Goal: Register for event/course

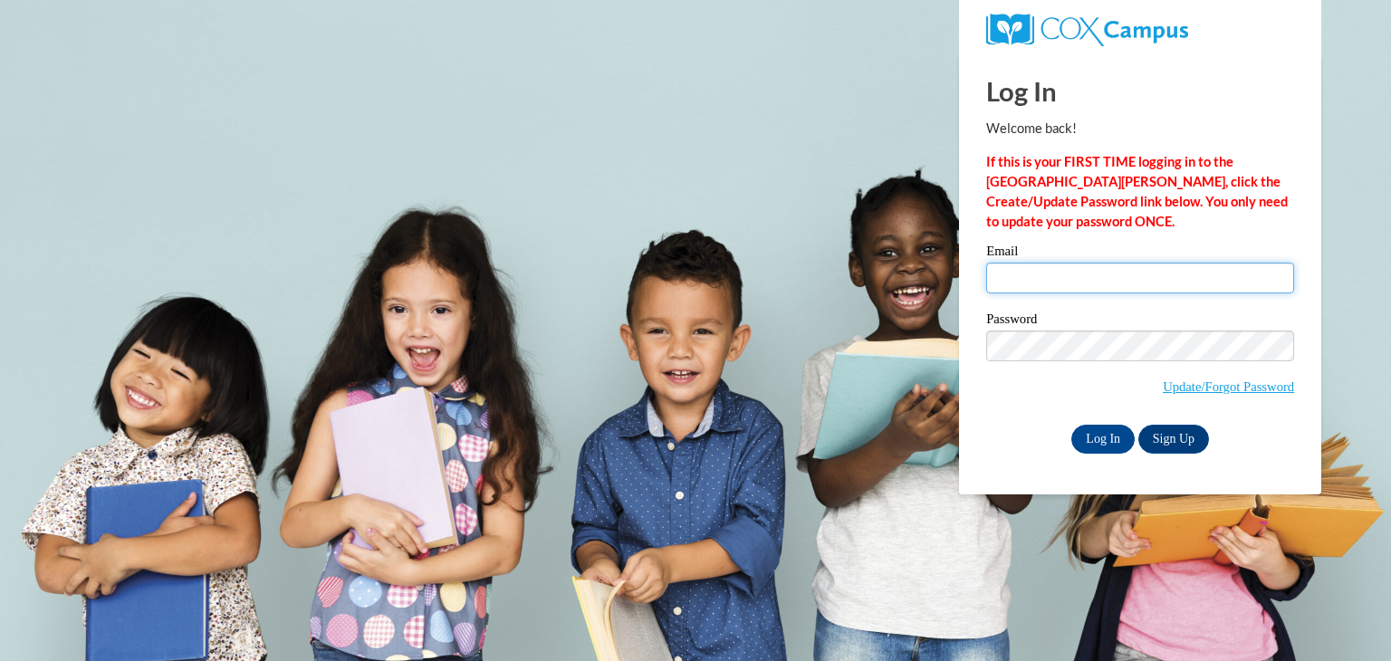
click at [1081, 287] on input "Email" at bounding box center [1141, 278] width 308 height 31
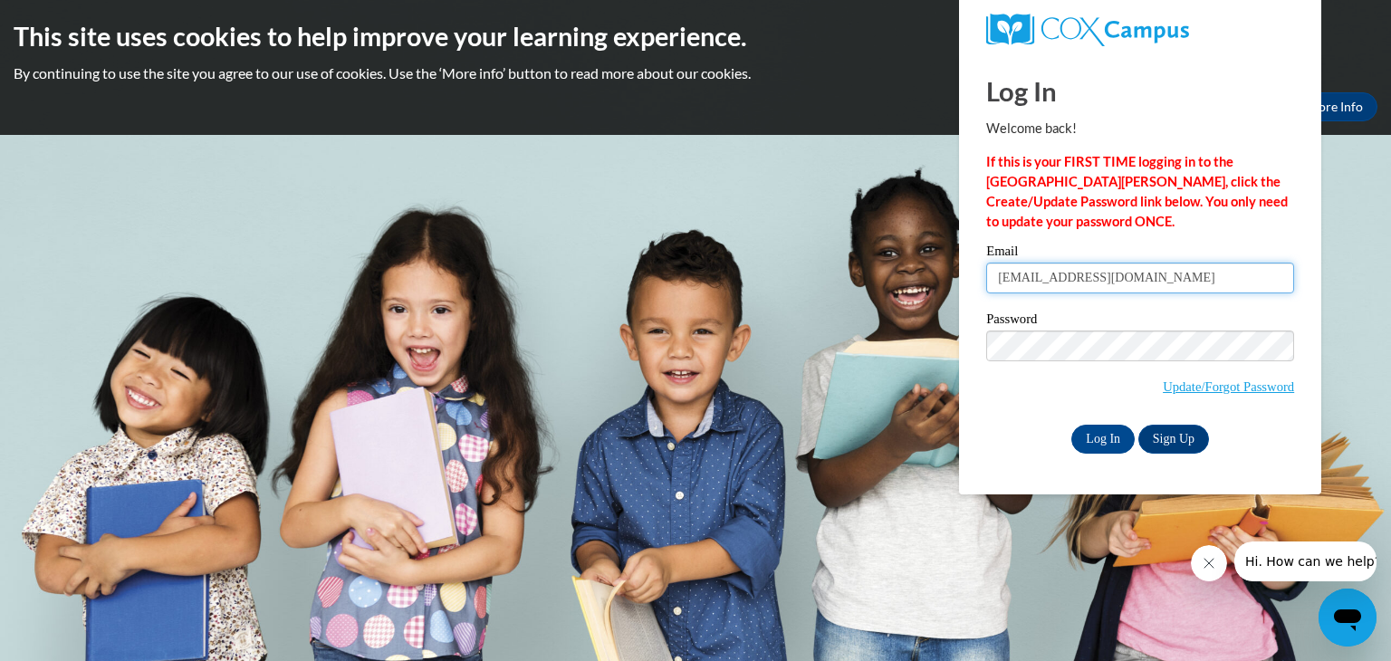
type input "parkerjasmine70@yahoo.com"
click at [1095, 439] on input "Log In" at bounding box center [1103, 439] width 63 height 29
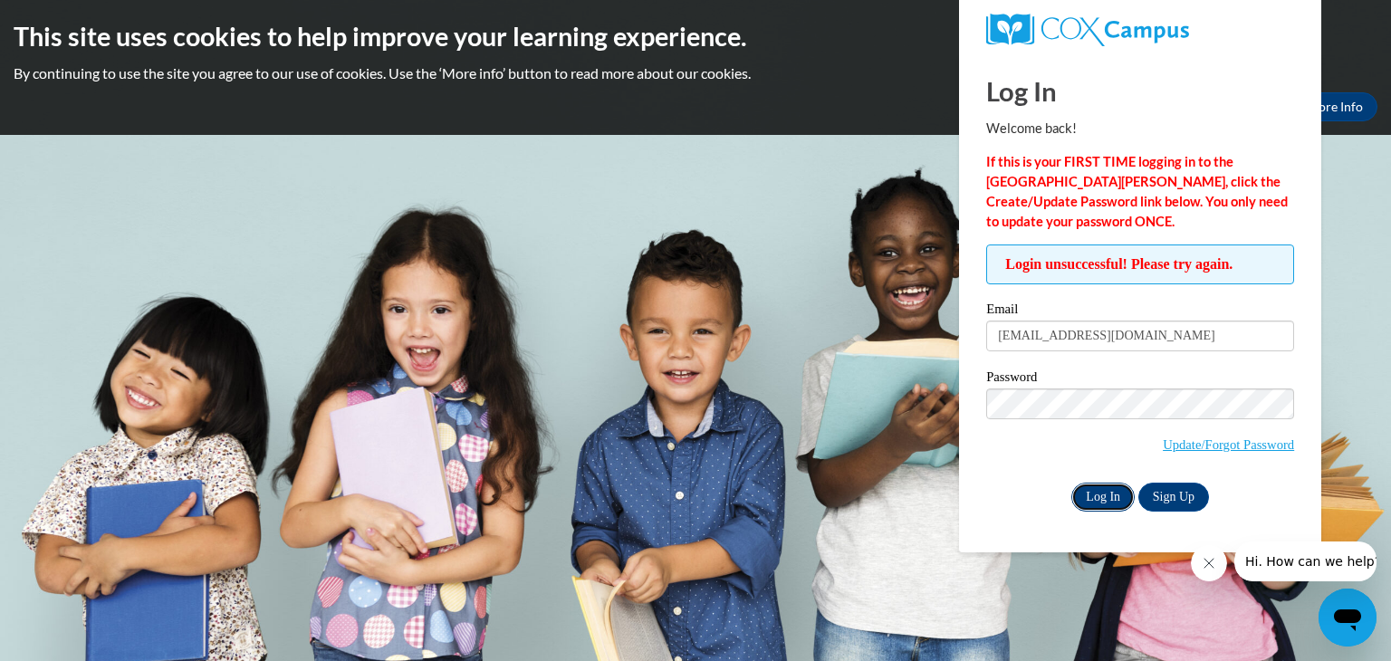
click at [1109, 500] on input "Log In" at bounding box center [1103, 497] width 63 height 29
click at [1091, 496] on input "Log In" at bounding box center [1103, 497] width 63 height 29
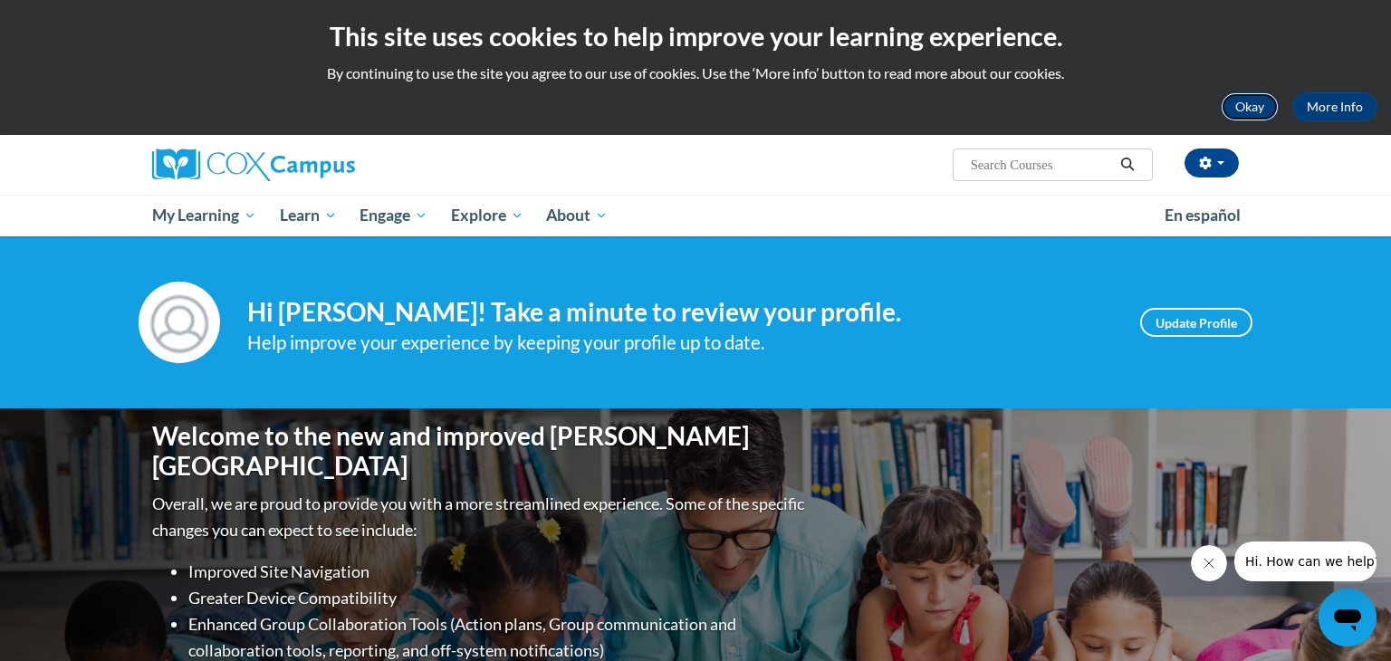
click at [1241, 111] on button "Okay" at bounding box center [1250, 106] width 58 height 29
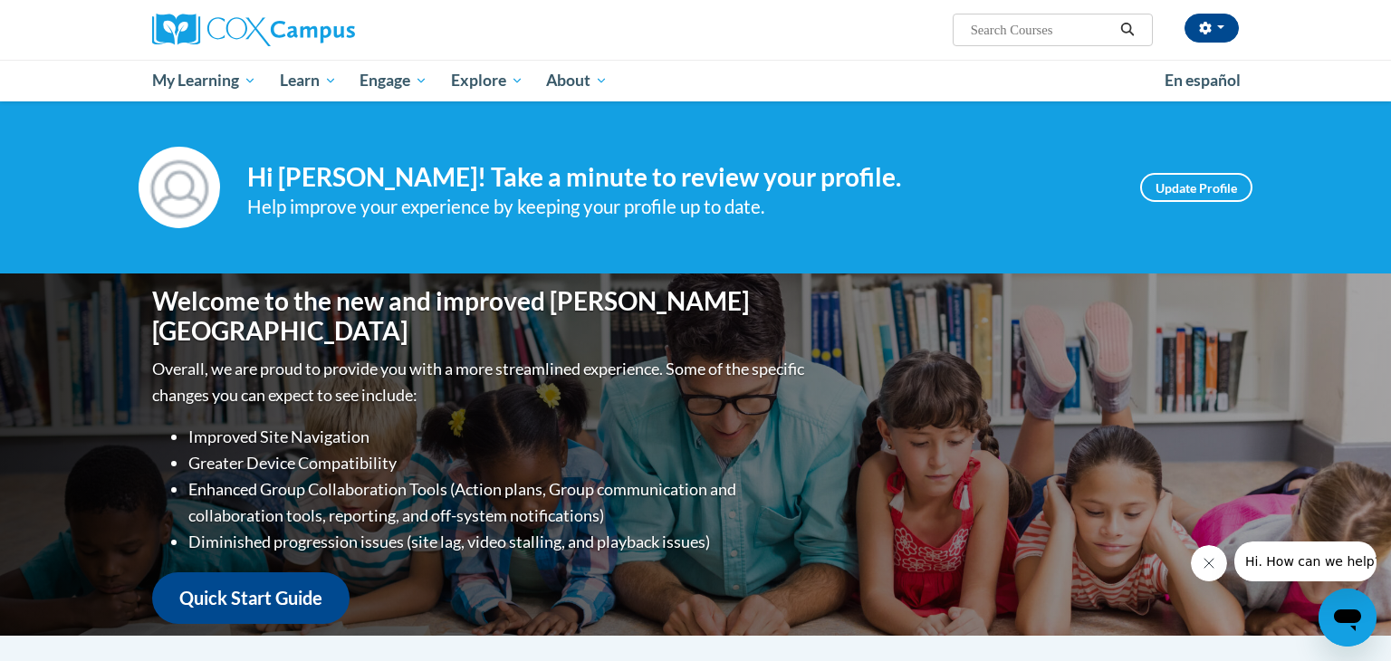
click at [986, 284] on div "Welcome to the new and improved Cox Campus Overall, we are proud to provide you…" at bounding box center [695, 455] width 1141 height 362
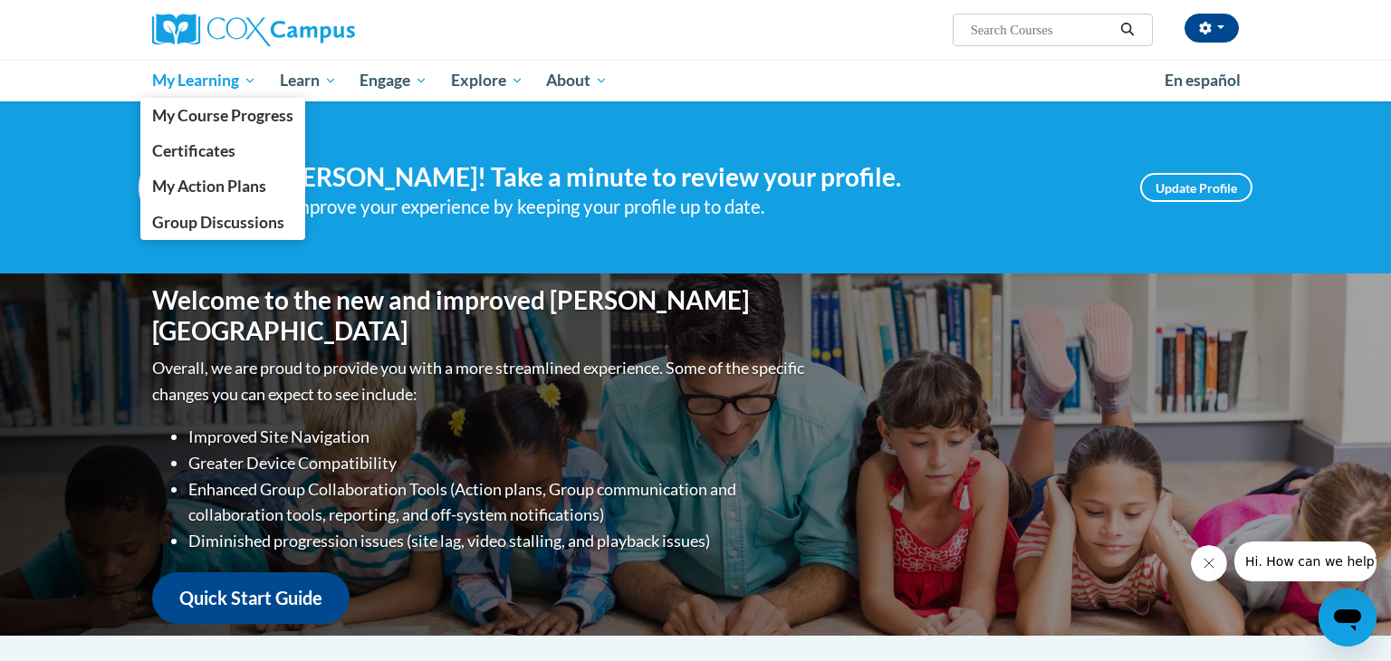
click at [234, 86] on span "My Learning" at bounding box center [204, 81] width 104 height 22
click at [252, 121] on span "My Course Progress" at bounding box center [222, 115] width 141 height 19
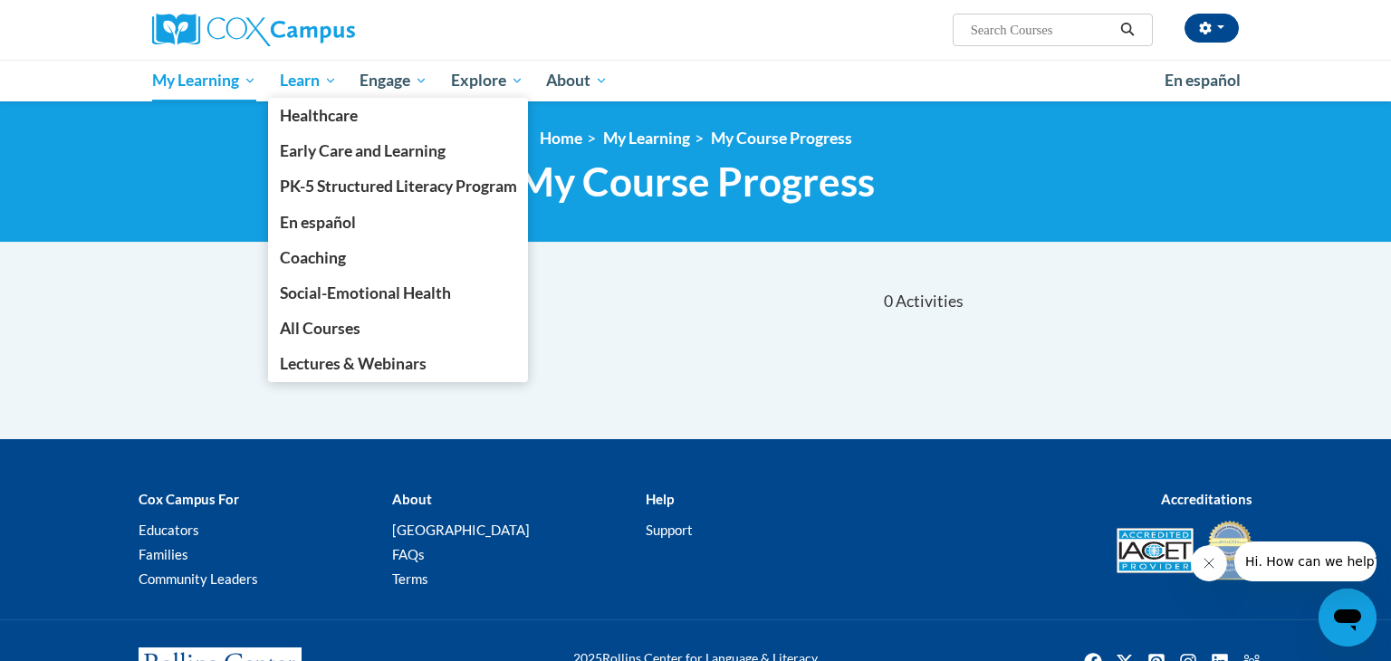
click at [313, 83] on span "Learn" at bounding box center [308, 81] width 57 height 22
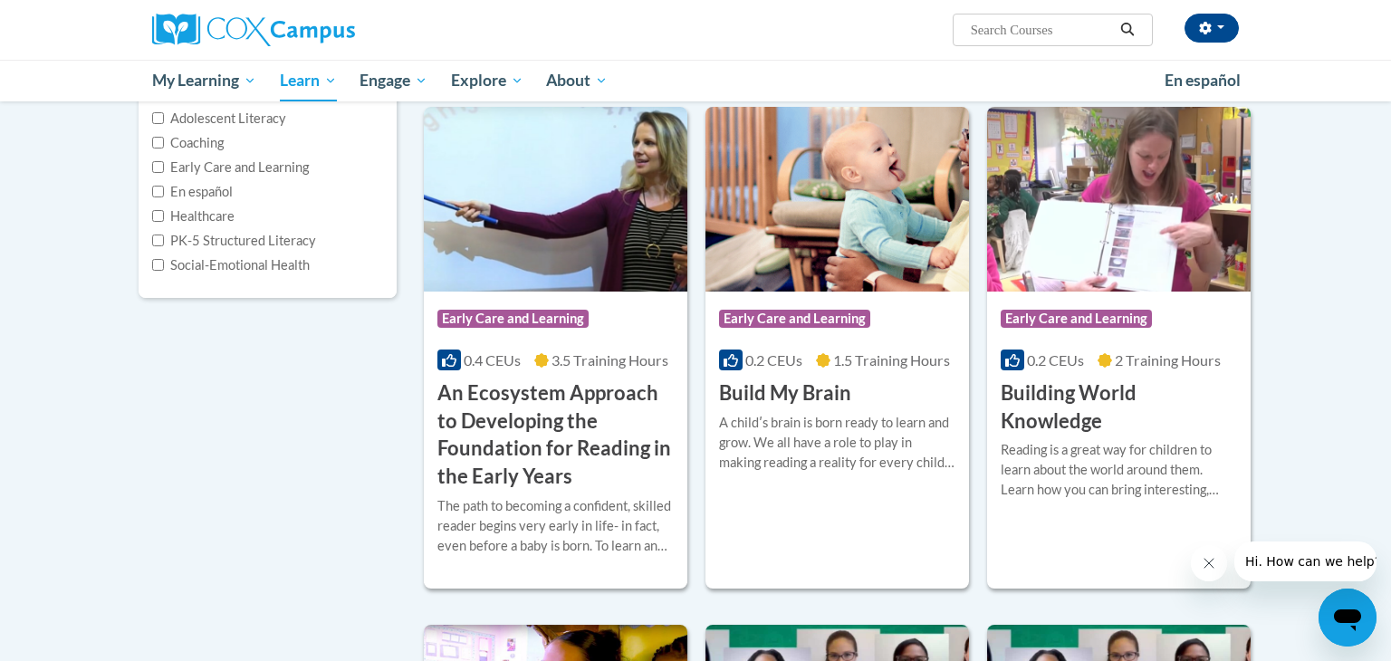
scroll to position [249, 0]
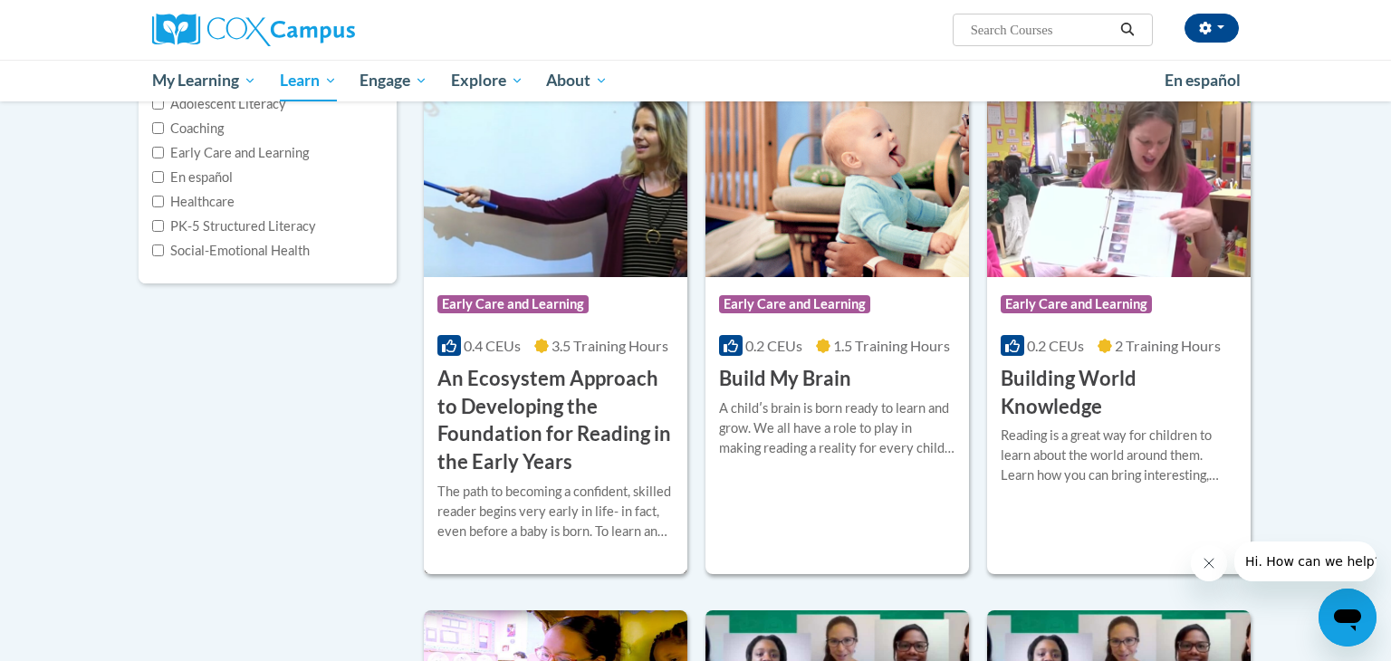
click at [587, 227] on img at bounding box center [556, 184] width 264 height 185
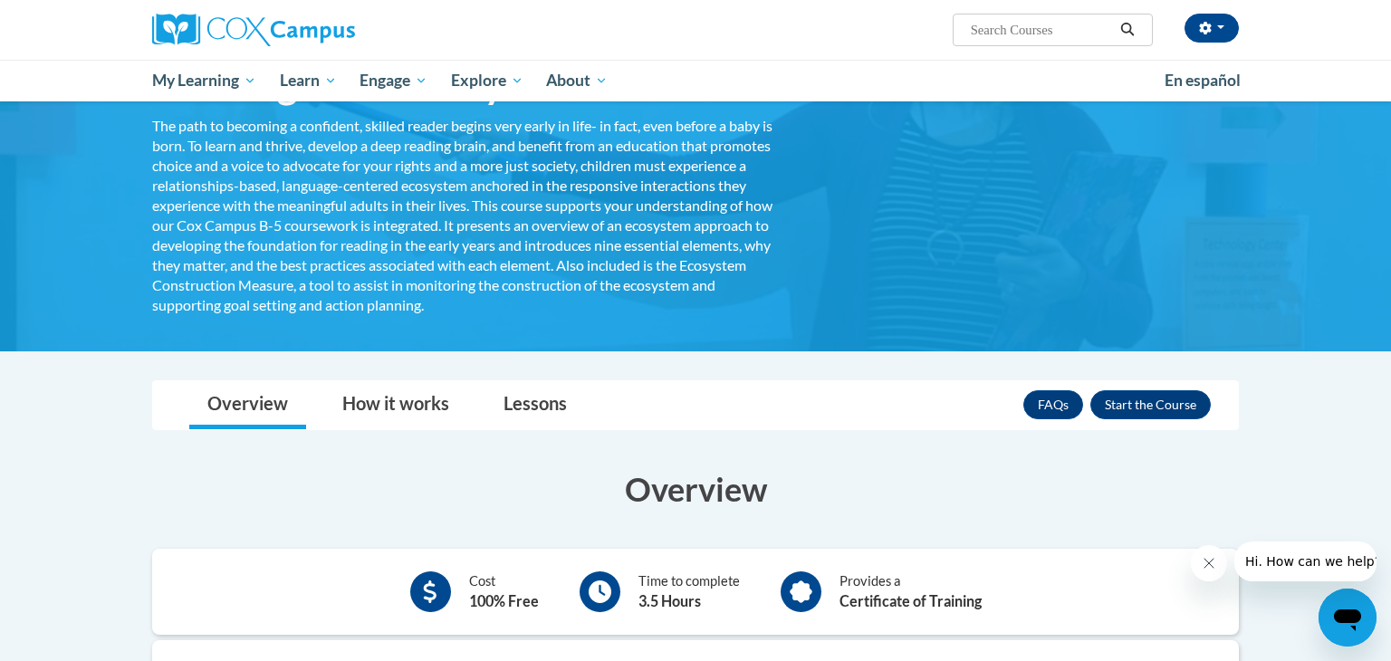
scroll to position [231, 0]
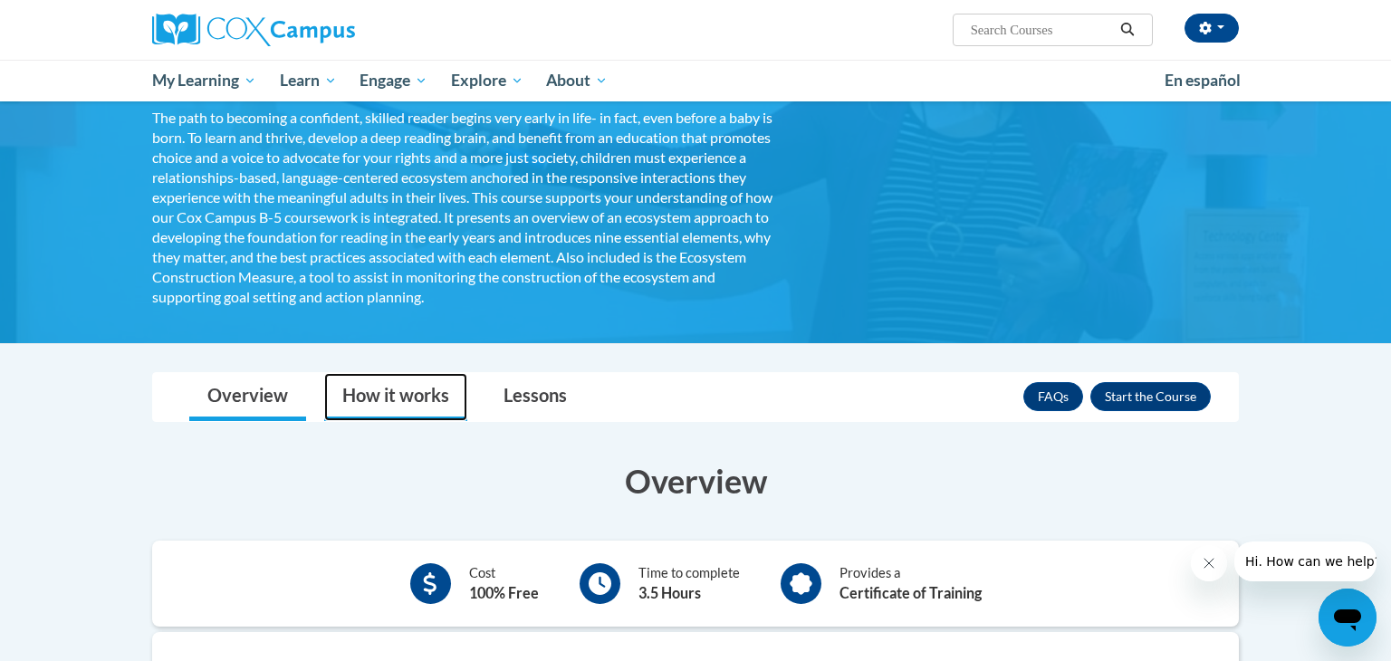
click at [409, 405] on link "How it works" at bounding box center [395, 397] width 143 height 48
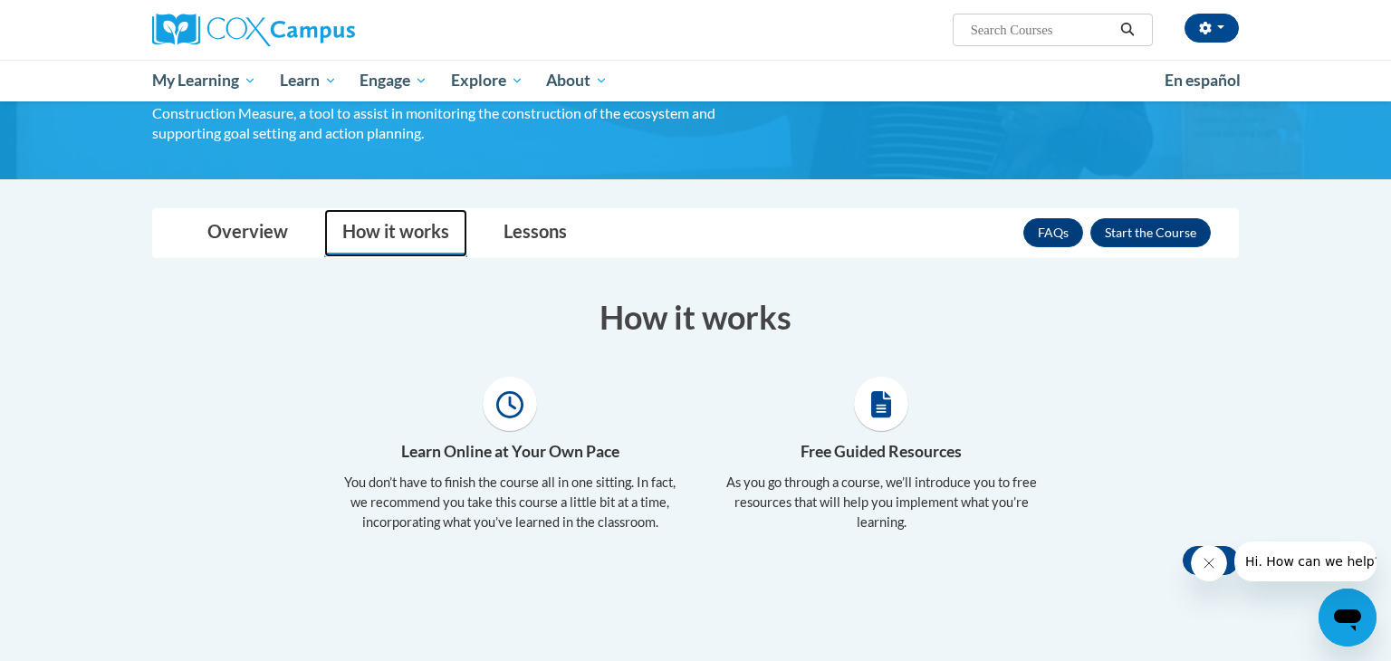
scroll to position [394, 0]
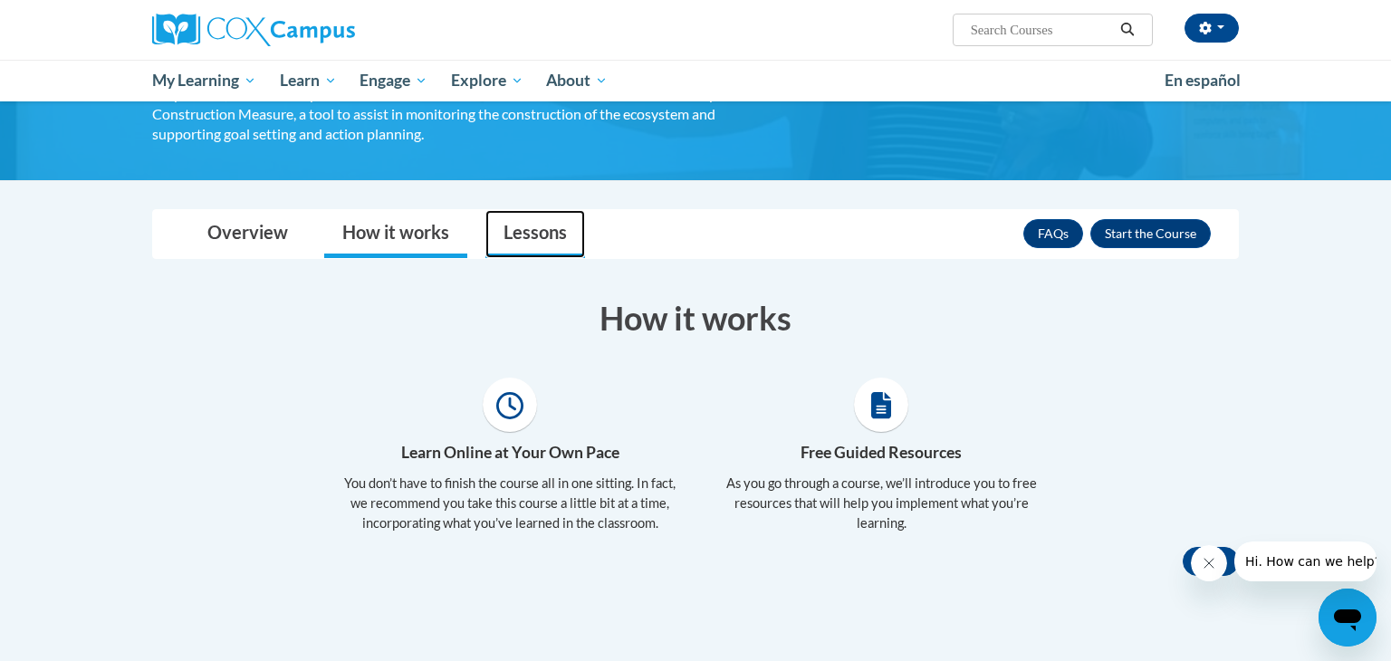
click at [544, 239] on link "Lessons" at bounding box center [536, 234] width 100 height 48
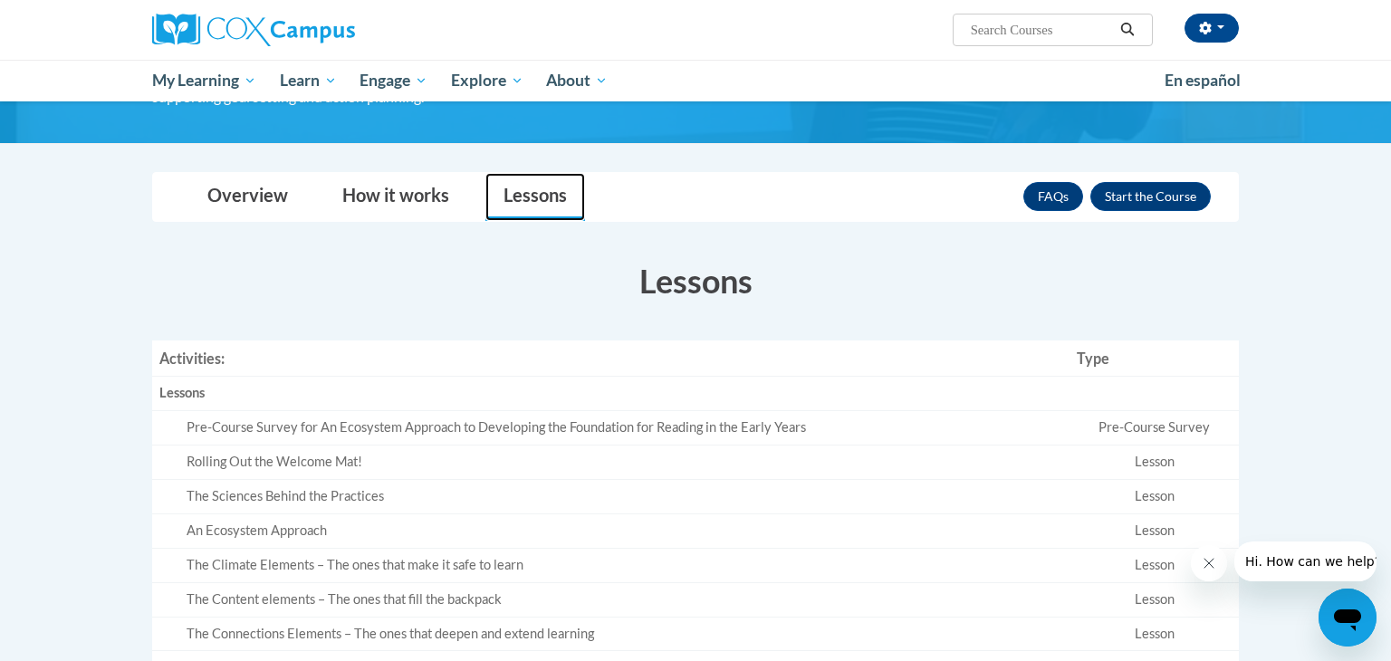
scroll to position [430, 0]
click at [1045, 198] on link "FAQs" at bounding box center [1054, 197] width 60 height 29
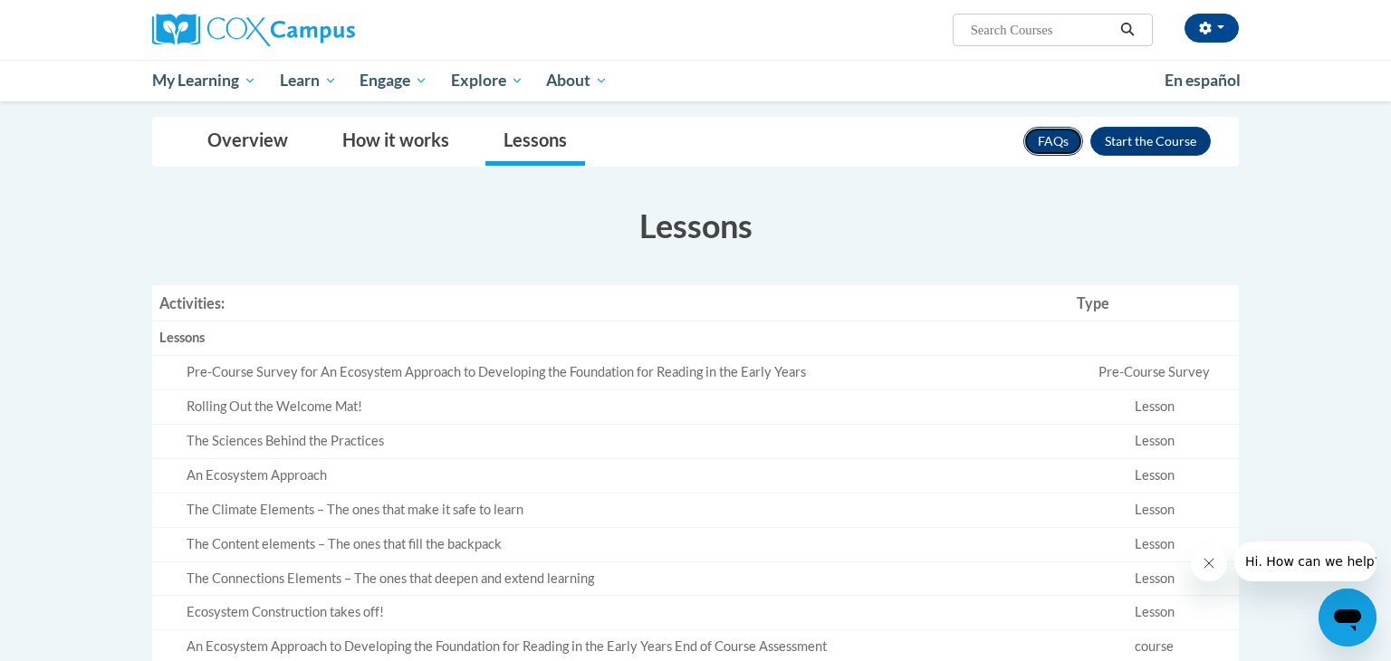
scroll to position [488, 0]
click at [1174, 370] on td "Pre-Course Survey" at bounding box center [1154, 370] width 169 height 34
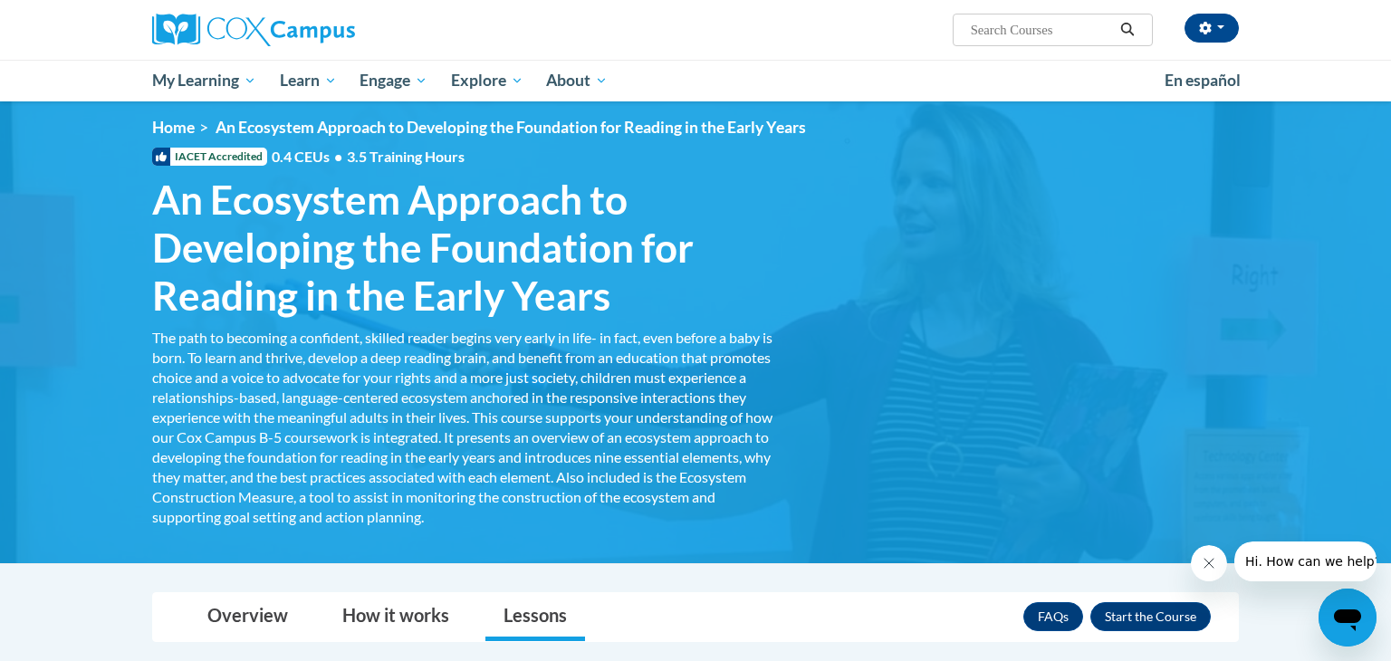
scroll to position [0, 0]
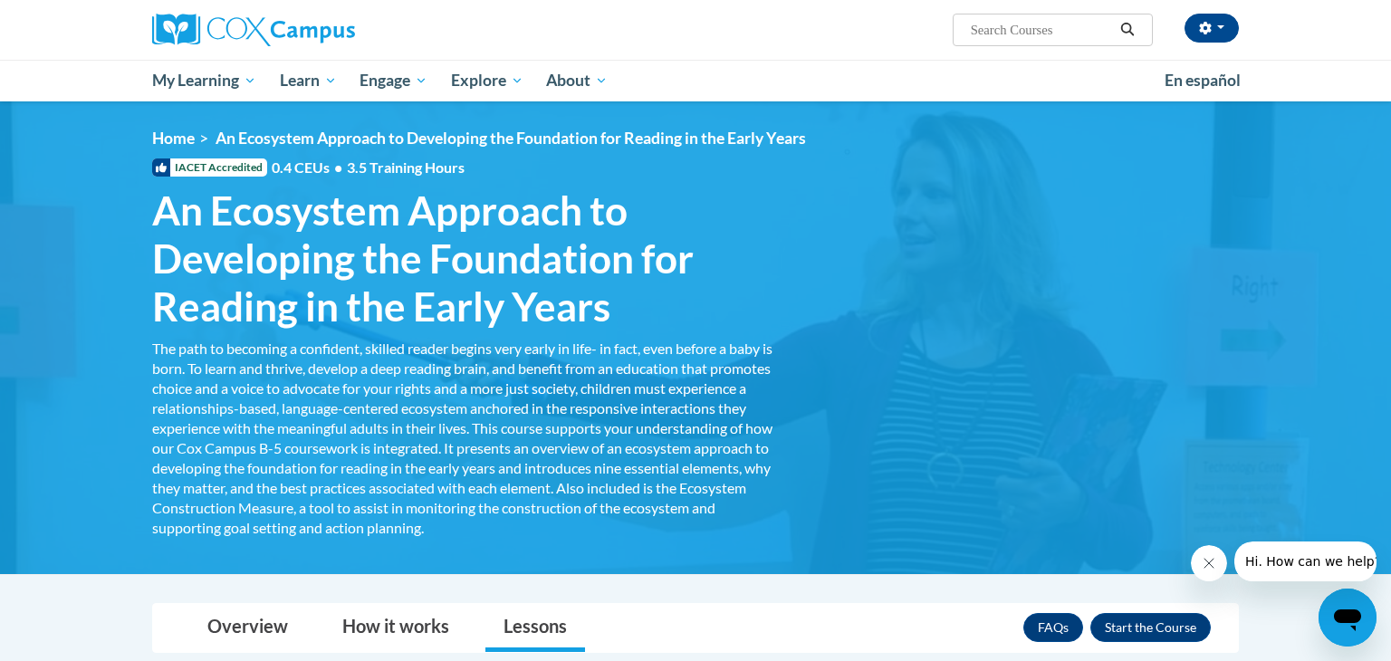
click at [924, 409] on div "<en>Home</en><fr>Accueil</fr><de>Zuhause</de><it>Casa</it><es>Casa</es><pt>Casa…" at bounding box center [695, 338] width 1141 height 419
click at [270, 620] on link "Overview" at bounding box center [247, 628] width 117 height 48
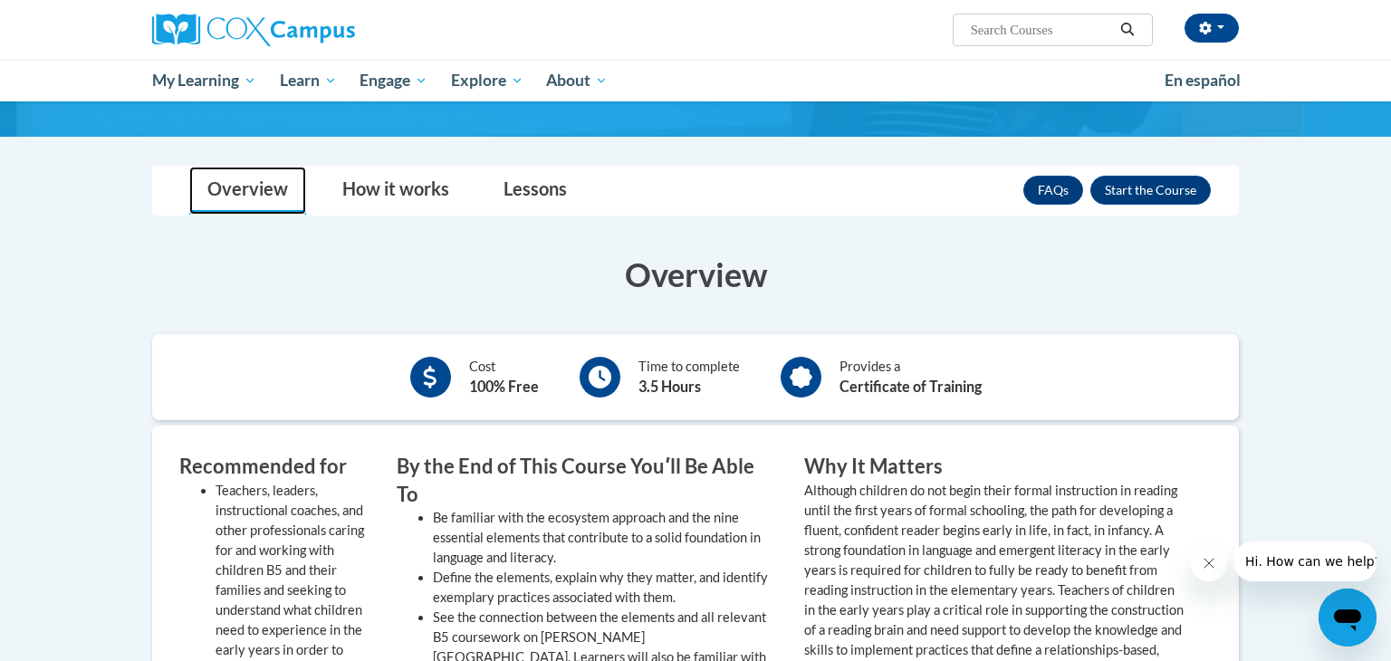
scroll to position [435, 0]
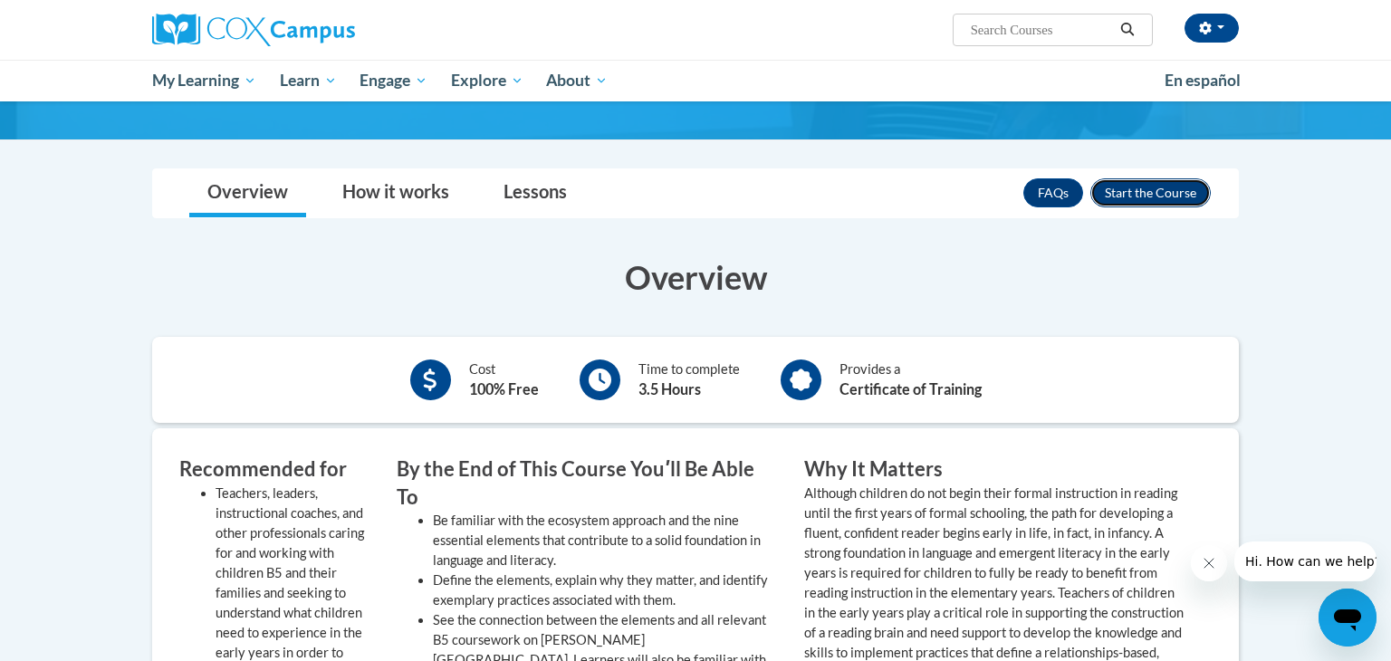
click at [1151, 192] on button "Enroll" at bounding box center [1151, 192] width 120 height 29
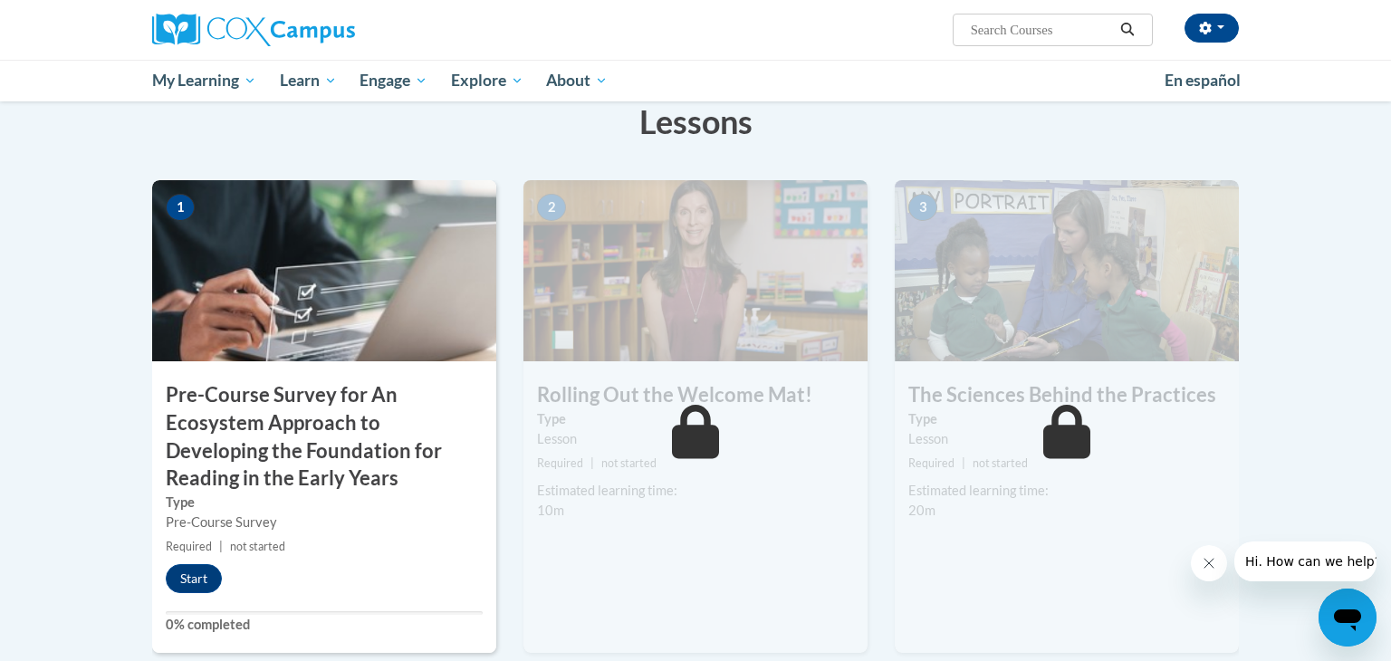
scroll to position [323, 0]
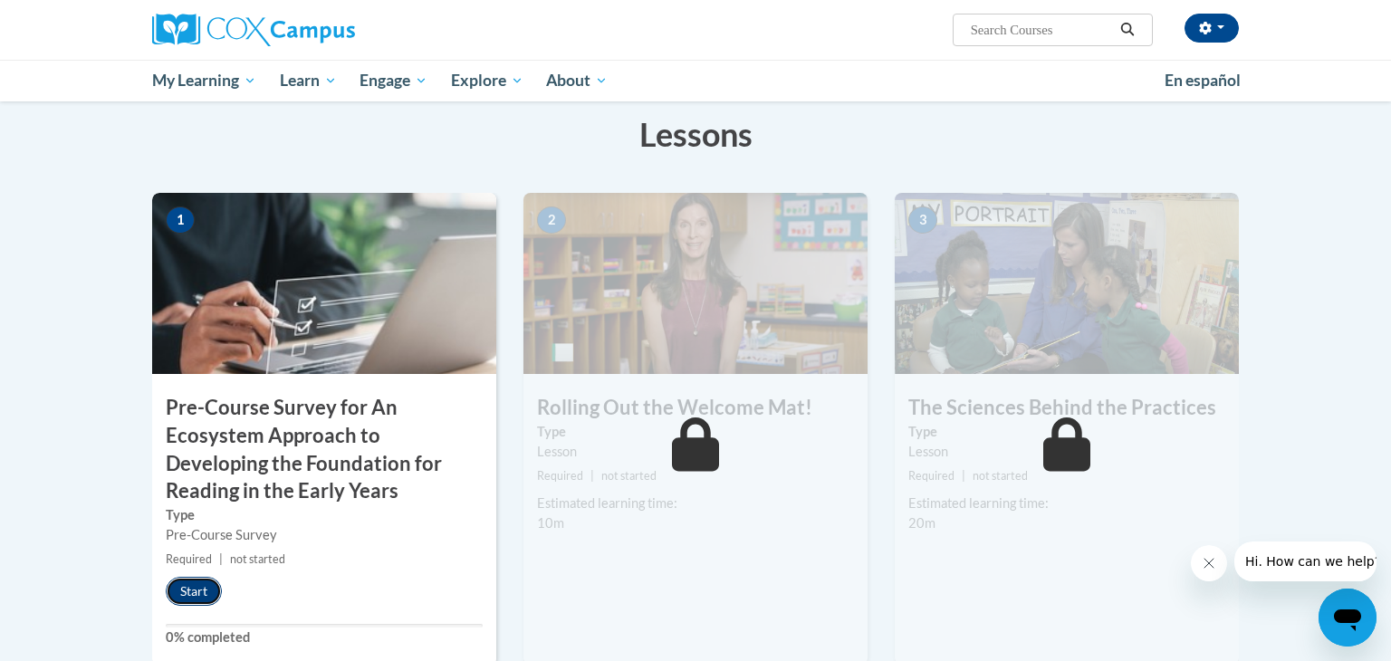
click at [190, 580] on button "Start" at bounding box center [194, 591] width 56 height 29
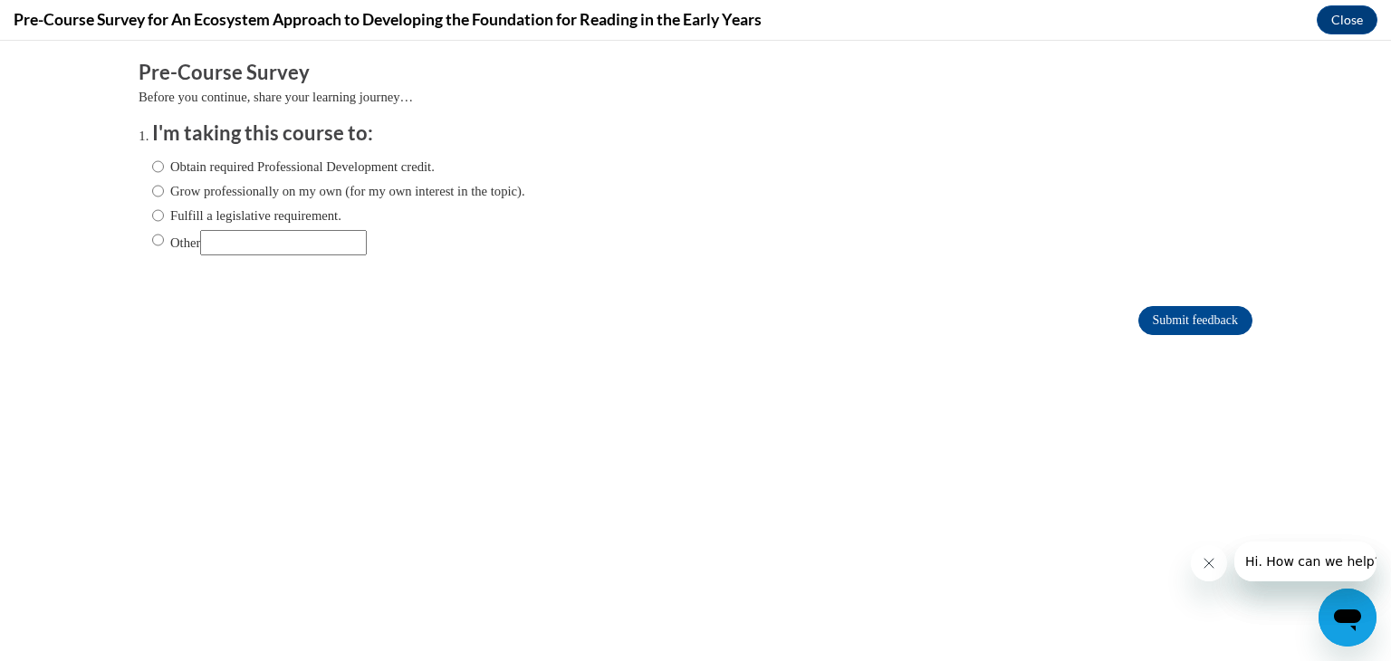
scroll to position [0, 0]
click at [159, 168] on input "Obtain required Professional Development credit." at bounding box center [158, 167] width 12 height 20
radio input "true"
click at [162, 196] on input "Grow professionally on my own (for my own interest in the topic)." at bounding box center [158, 191] width 12 height 20
radio input "true"
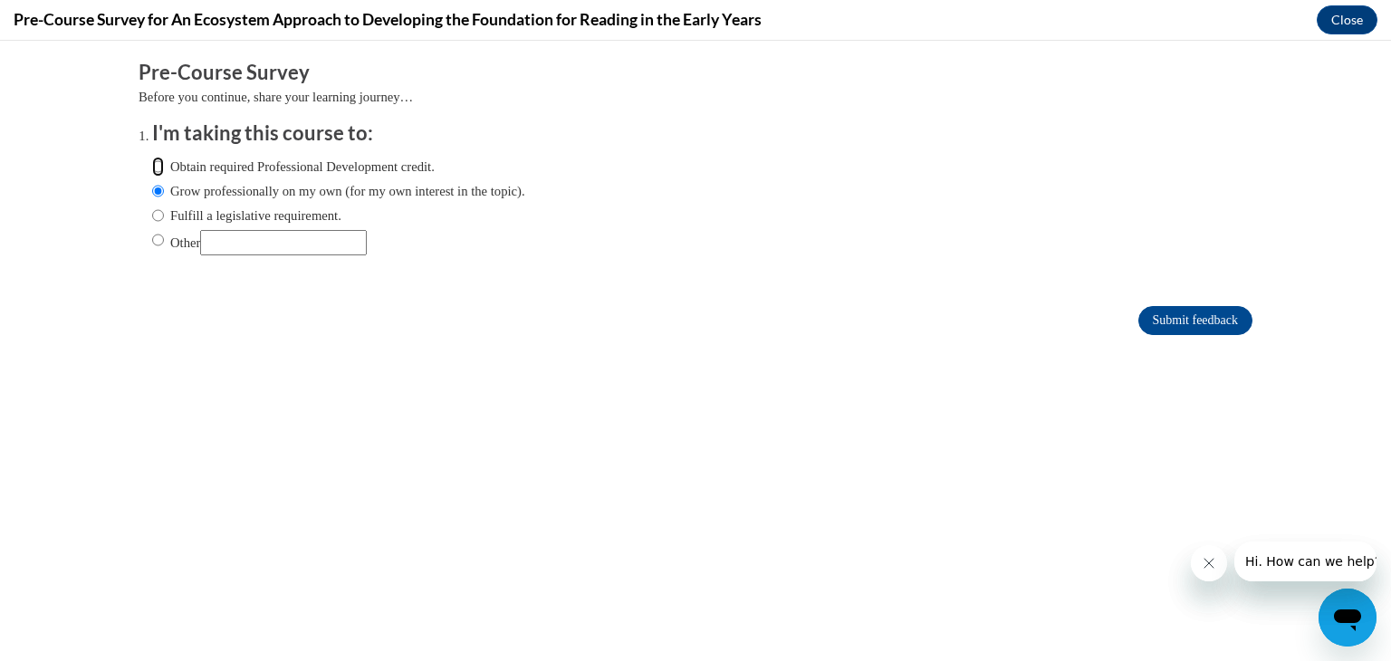
click at [159, 172] on input "Obtain required Professional Development credit." at bounding box center [158, 167] width 12 height 20
radio input "true"
click at [1189, 323] on input "Submit feedback" at bounding box center [1196, 320] width 114 height 29
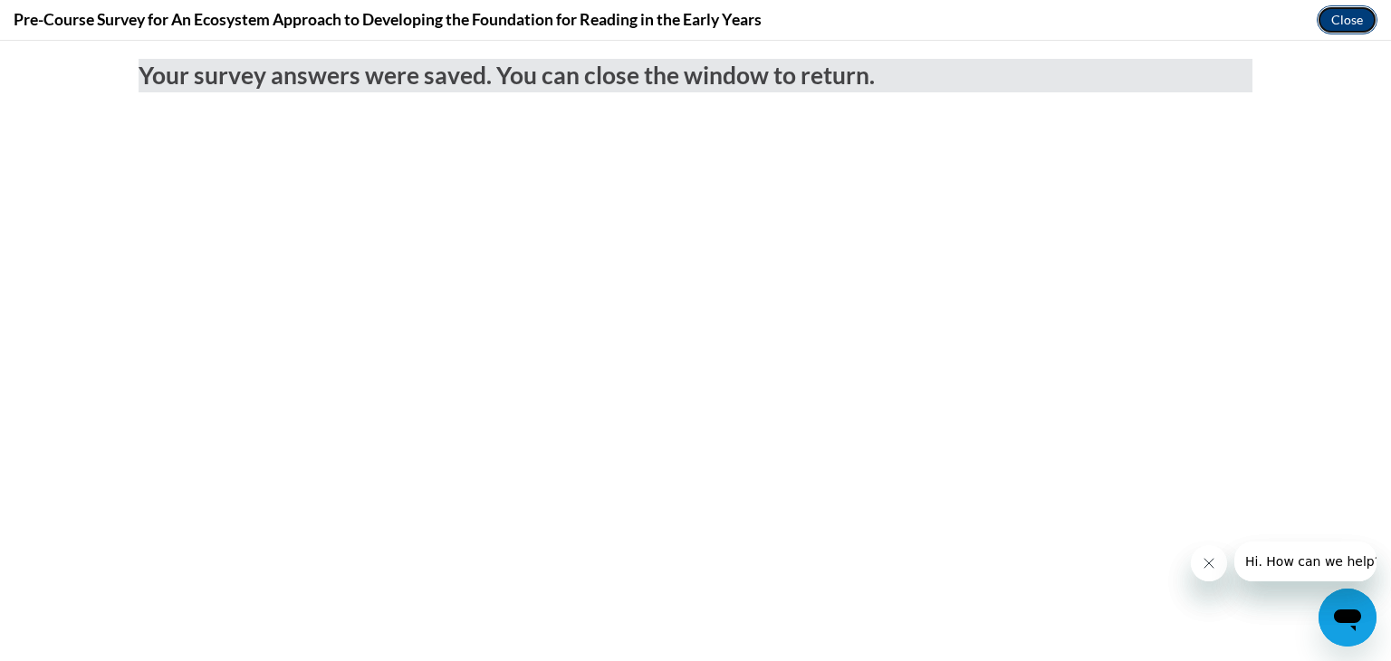
click at [1345, 25] on button "Close" at bounding box center [1347, 19] width 61 height 29
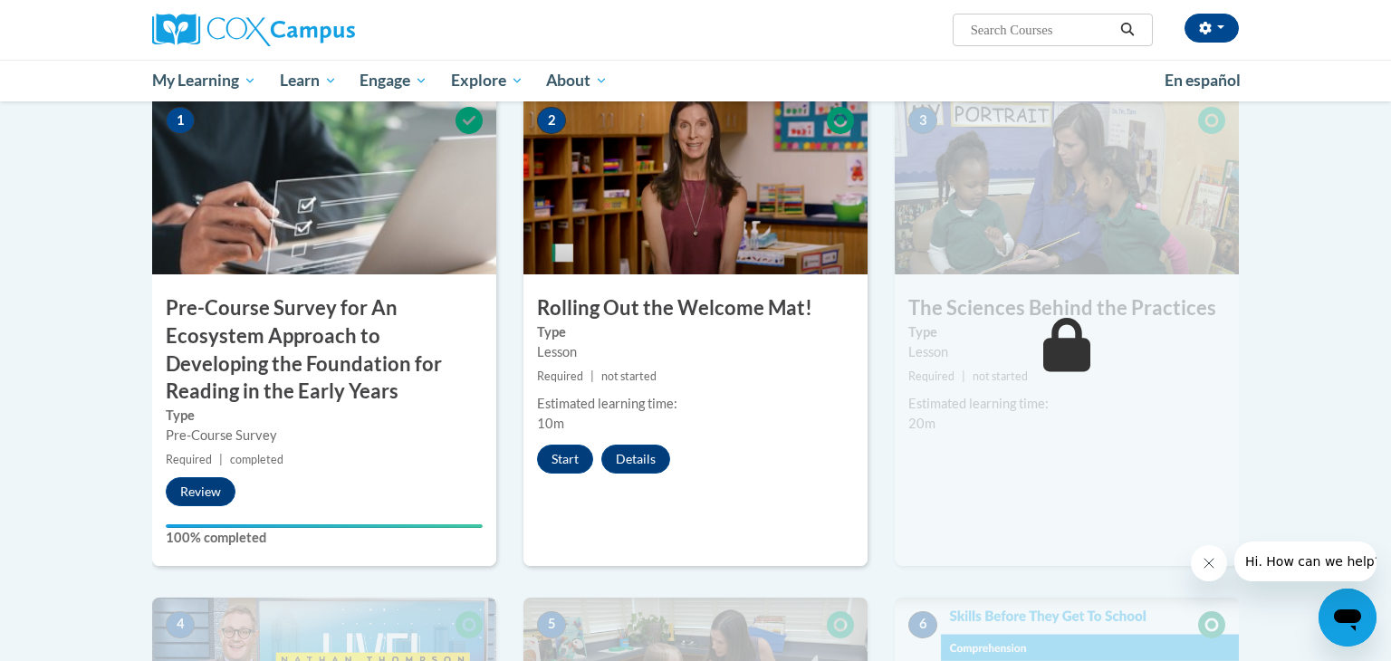
scroll to position [419, 0]
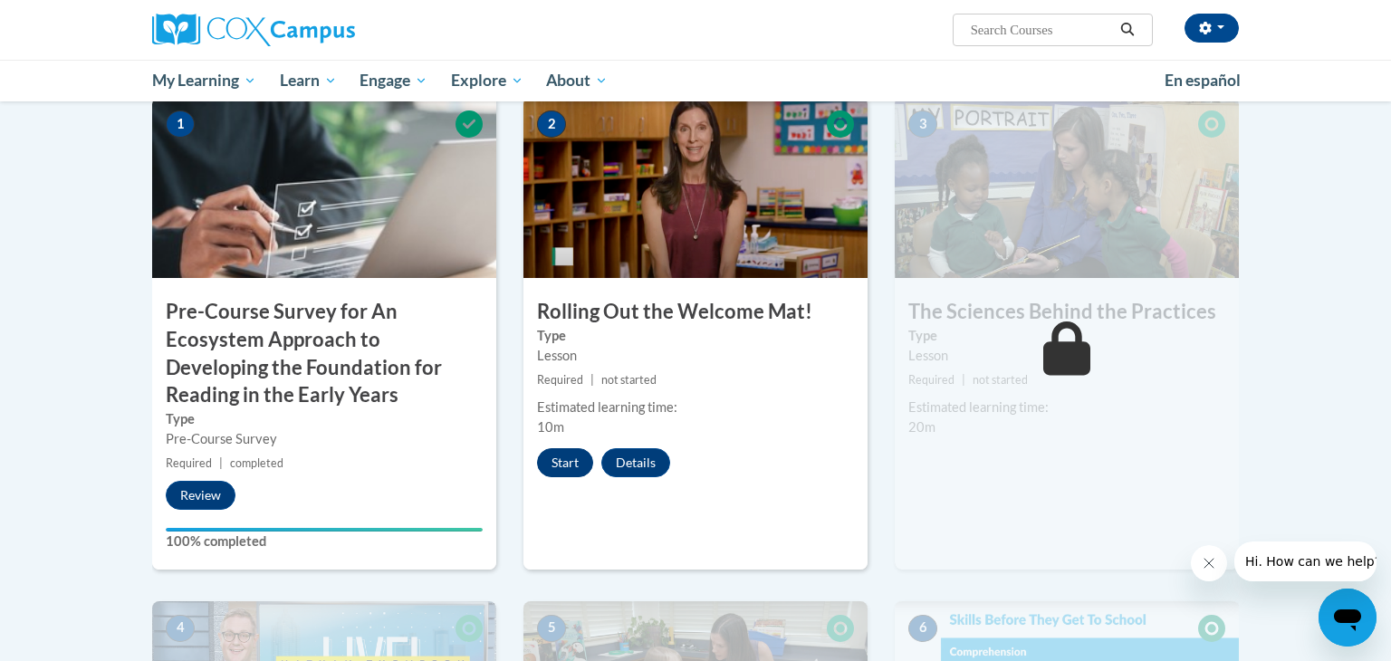
click at [573, 460] on button "Start" at bounding box center [565, 462] width 56 height 29
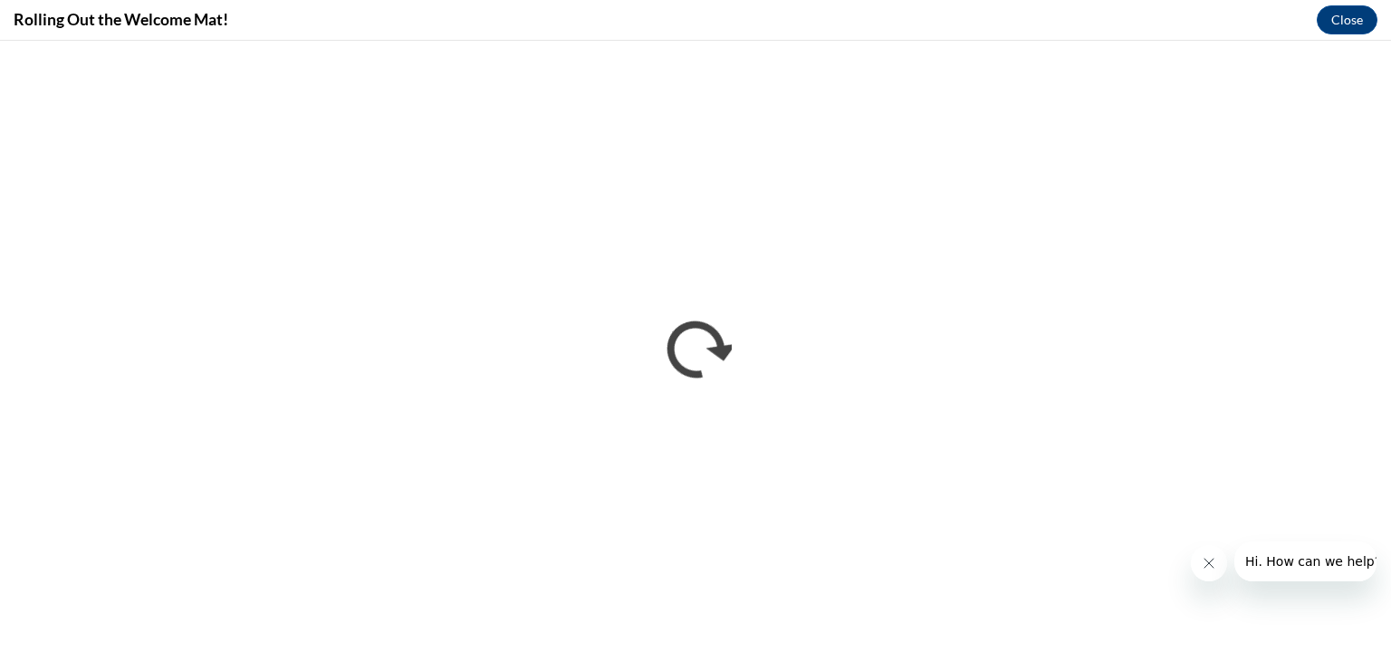
scroll to position [0, 0]
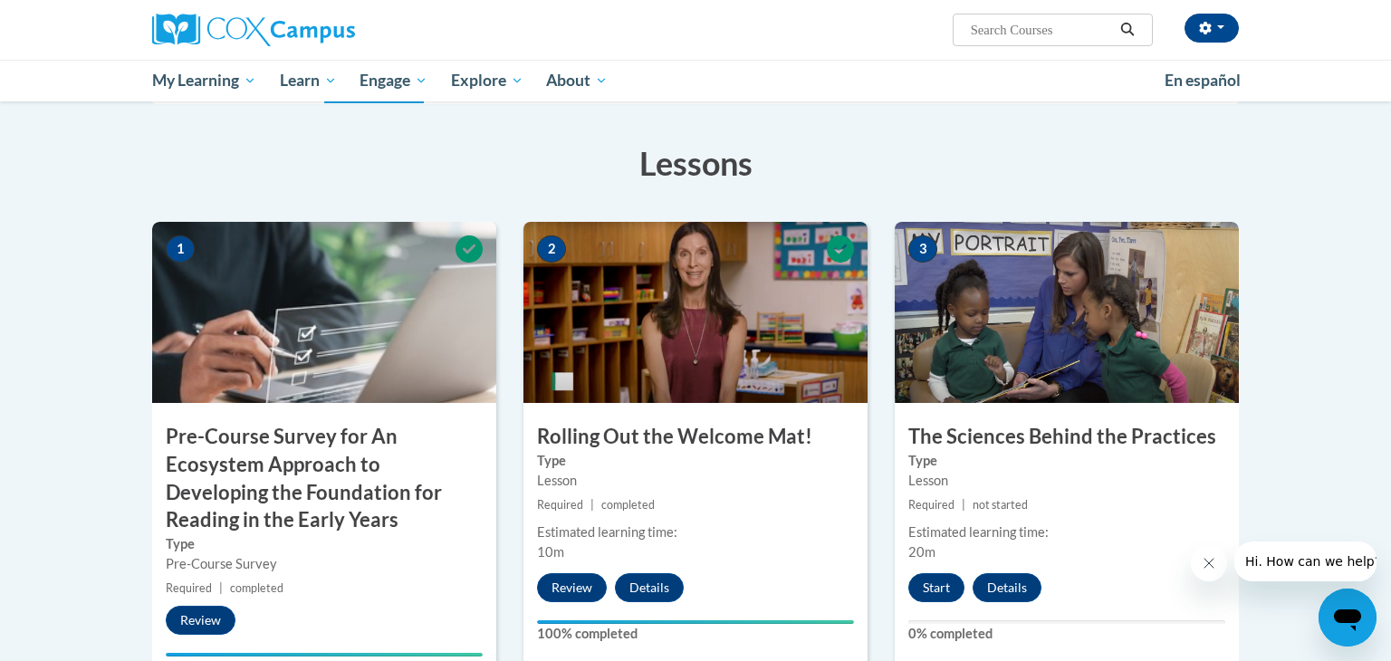
scroll to position [294, 0]
click at [185, 619] on button "Review" at bounding box center [201, 620] width 70 height 29
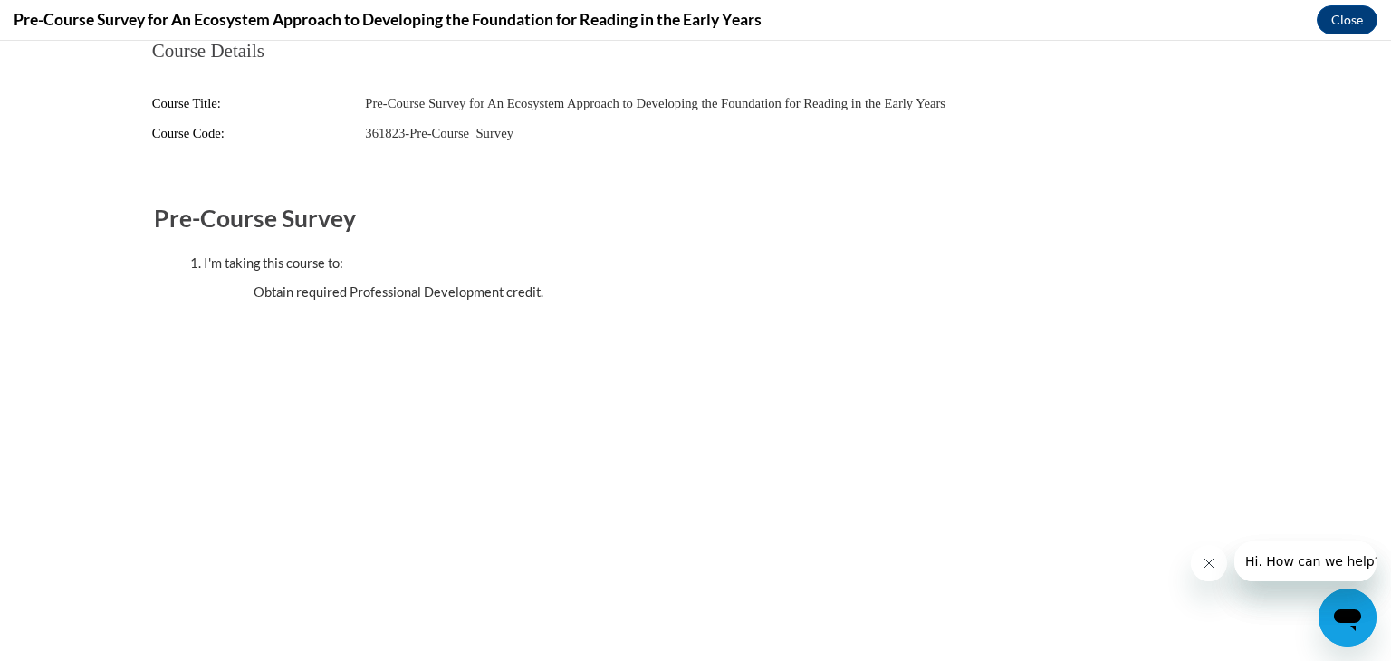
scroll to position [0, 0]
click at [1337, 24] on button "Close" at bounding box center [1347, 19] width 61 height 29
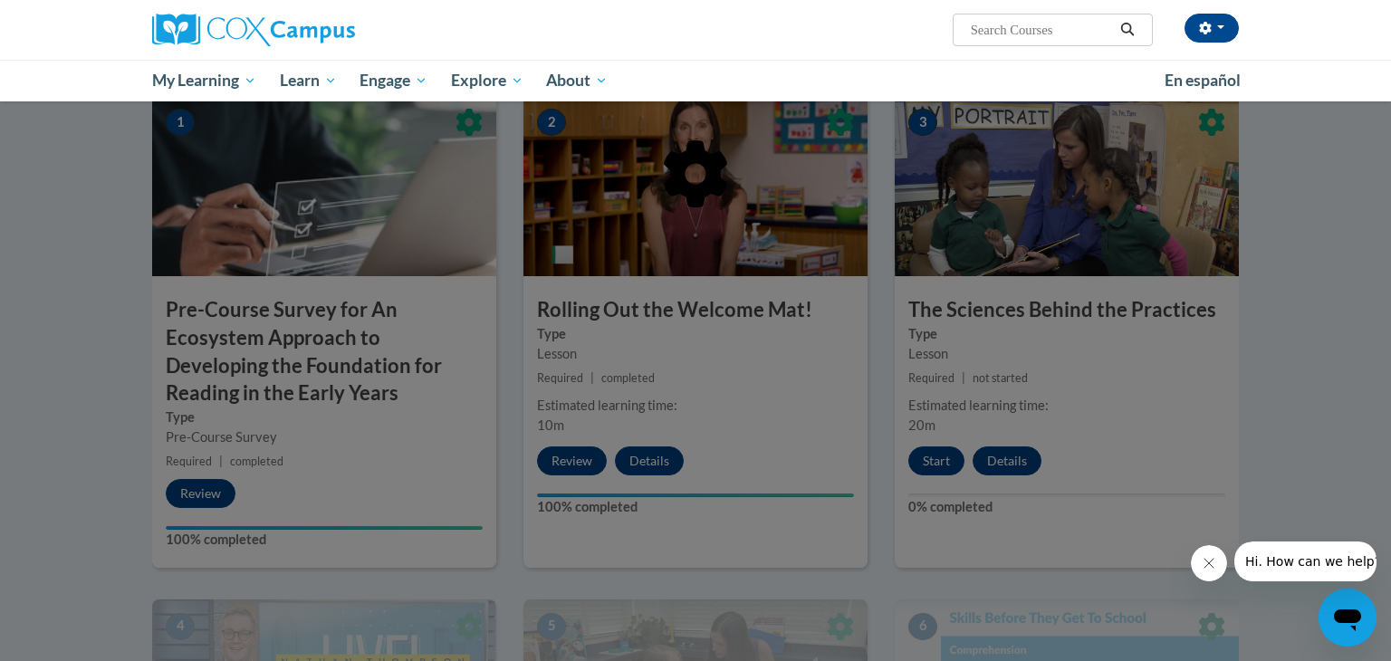
scroll to position [436, 0]
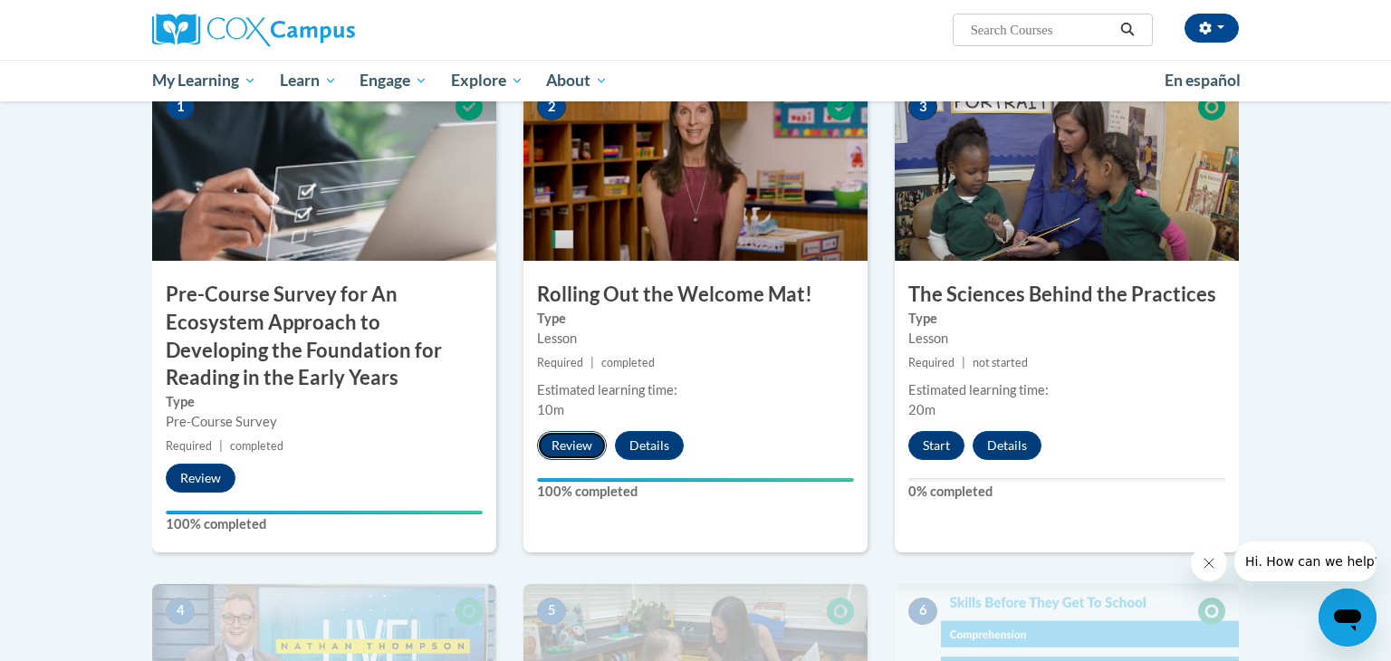
click at [576, 435] on button "Review" at bounding box center [572, 445] width 70 height 29
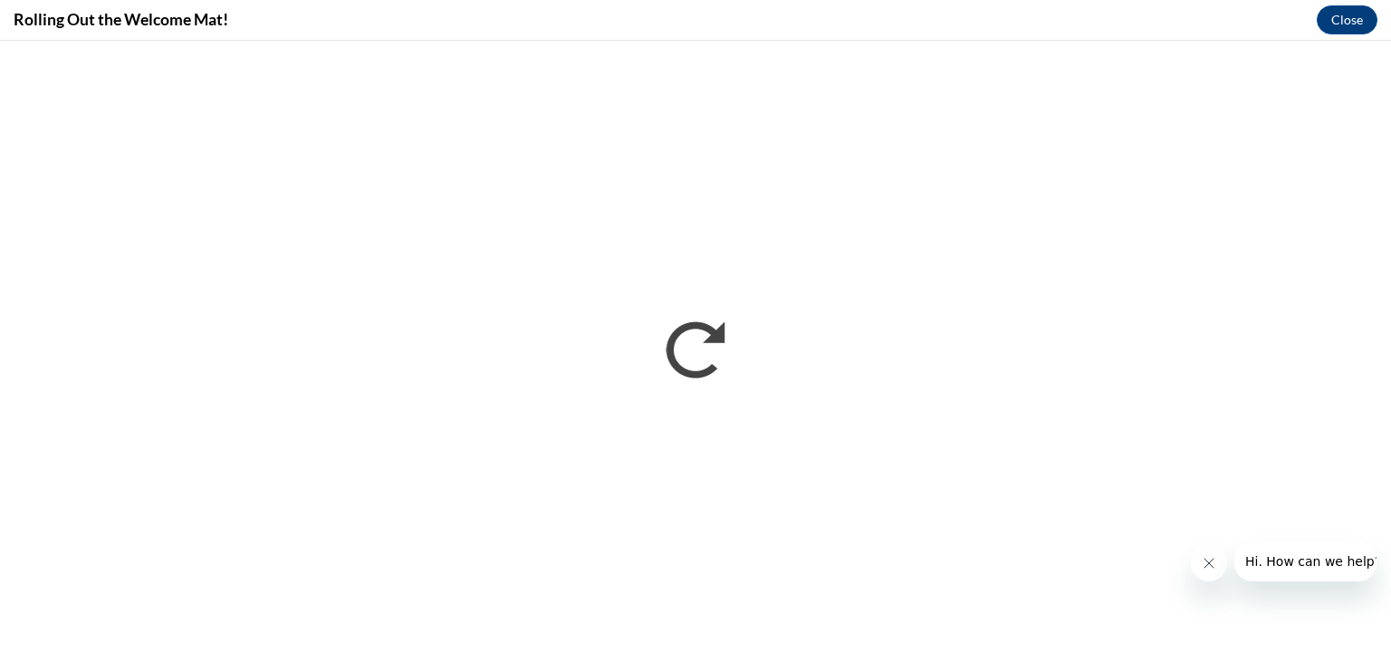
scroll to position [0, 0]
